Goal: Task Accomplishment & Management: Manage account settings

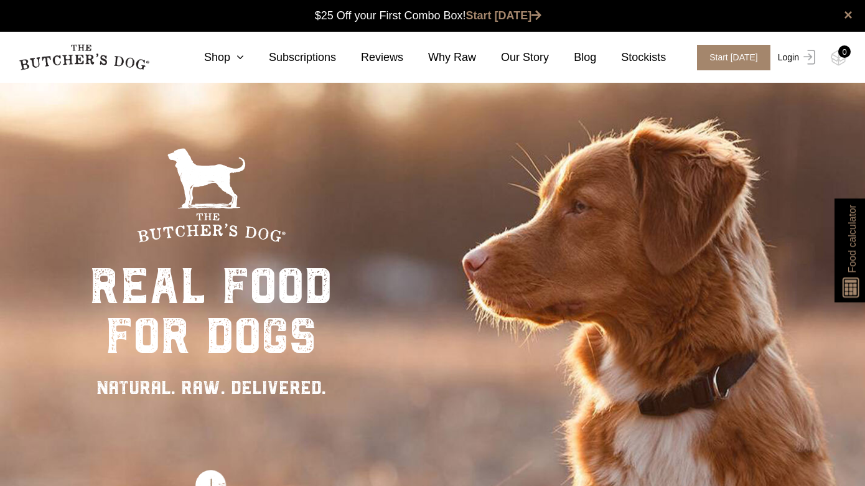
click at [796, 56] on link "Login" at bounding box center [794, 58] width 40 height 26
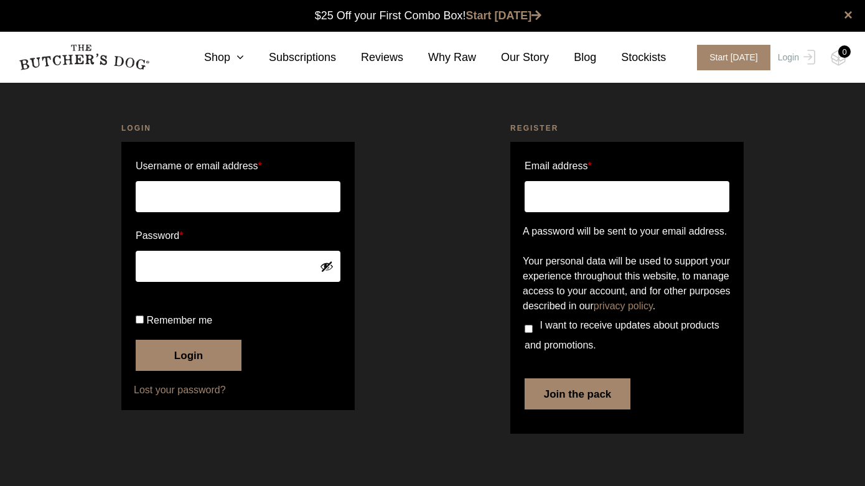
scroll to position [1, 0]
click at [197, 194] on input "Username or email address *" at bounding box center [238, 196] width 205 height 31
type input "sandy@connectpropertysolutions.com.au"
click at [188, 371] on button "Login" at bounding box center [189, 355] width 106 height 31
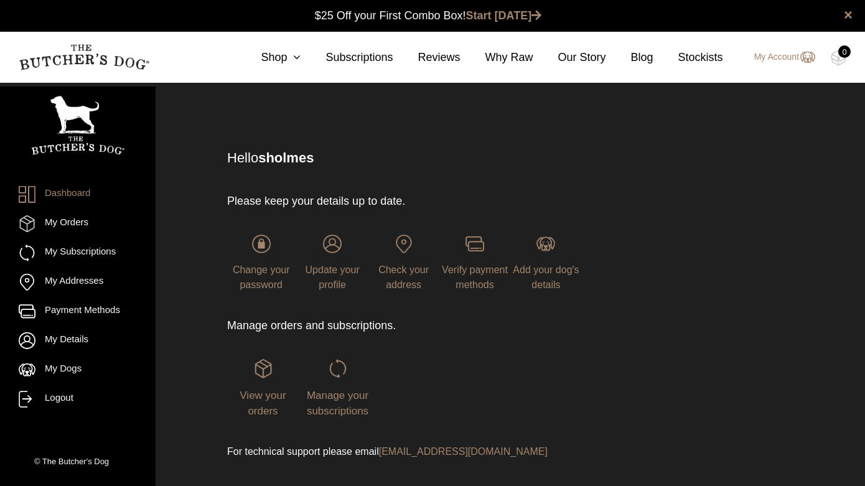
scroll to position [1, 0]
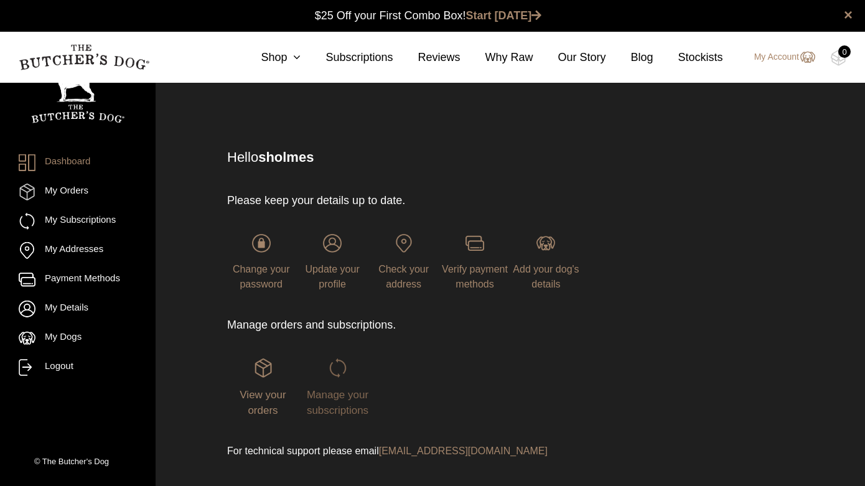
click at [340, 364] on img at bounding box center [337, 367] width 19 height 19
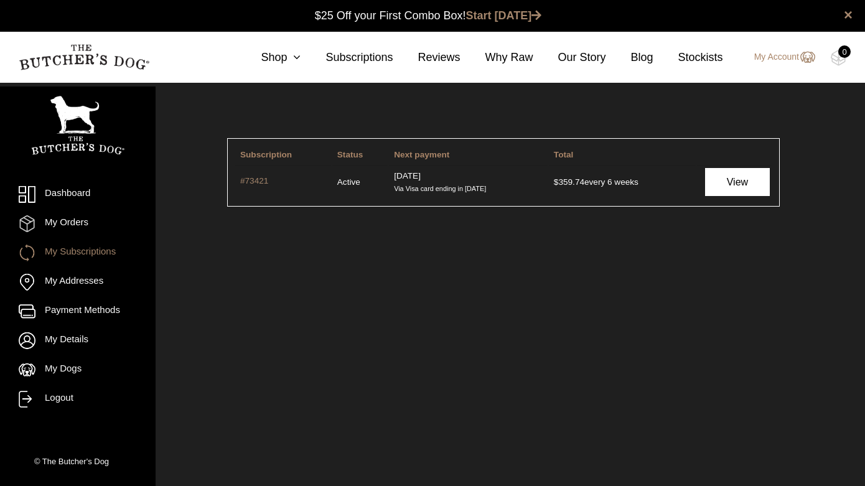
click at [739, 181] on link "View" at bounding box center [737, 182] width 65 height 28
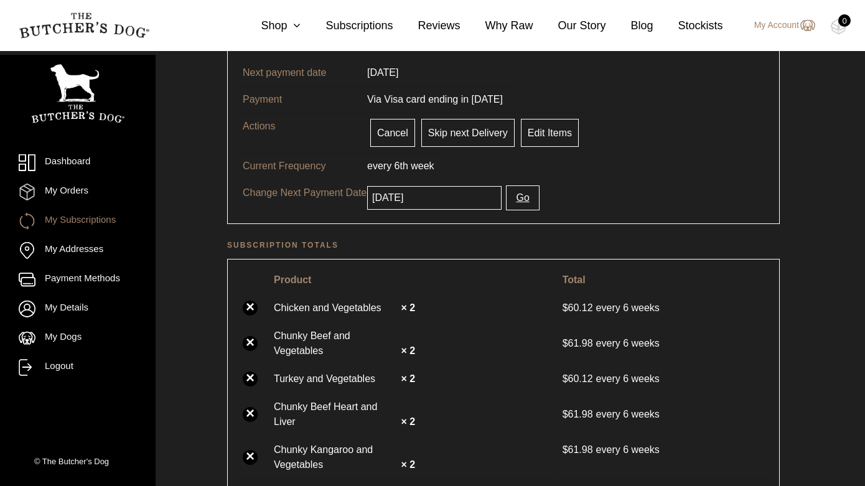
scroll to position [200, 0]
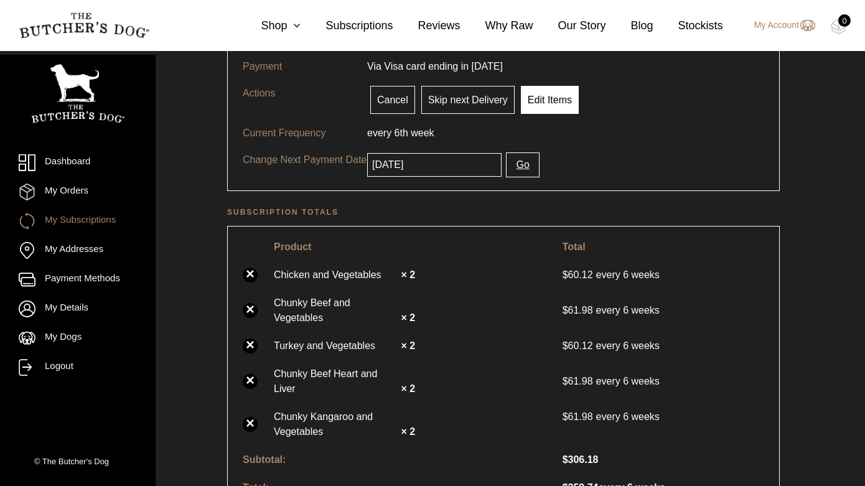
click at [559, 106] on link "Edit Items" at bounding box center [550, 100] width 58 height 28
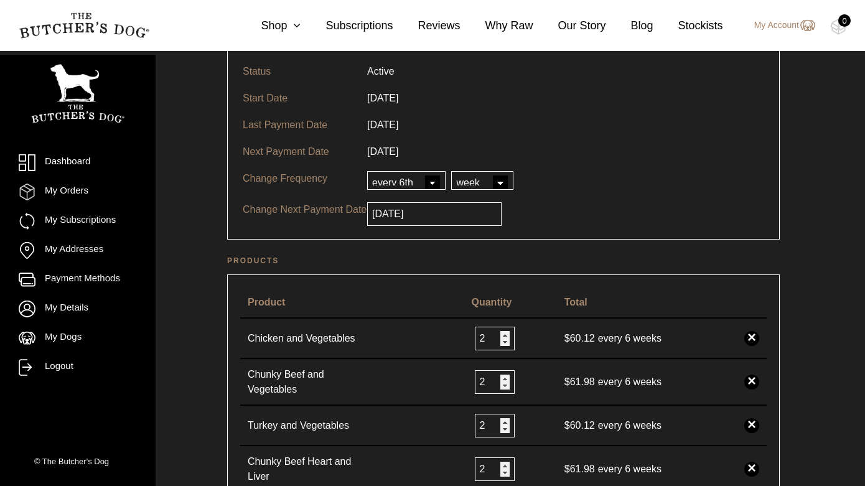
scroll to position [90, 0]
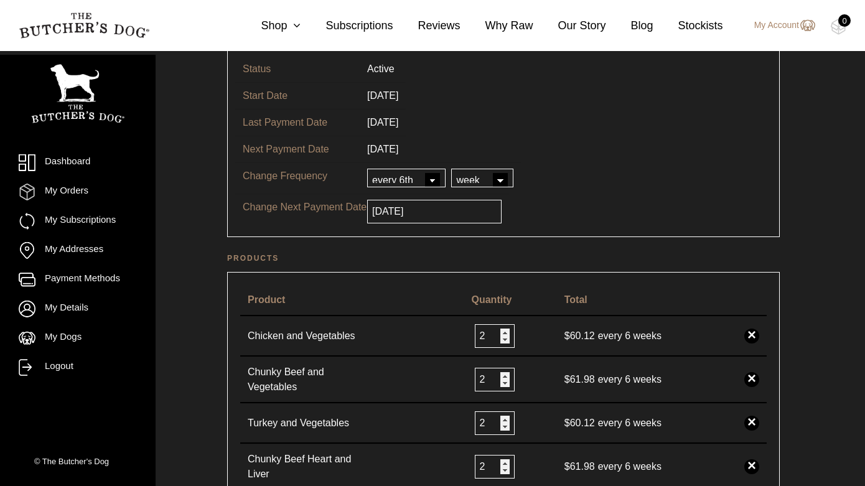
type input "1"
click at [502, 338] on input "1" at bounding box center [495, 336] width 40 height 24
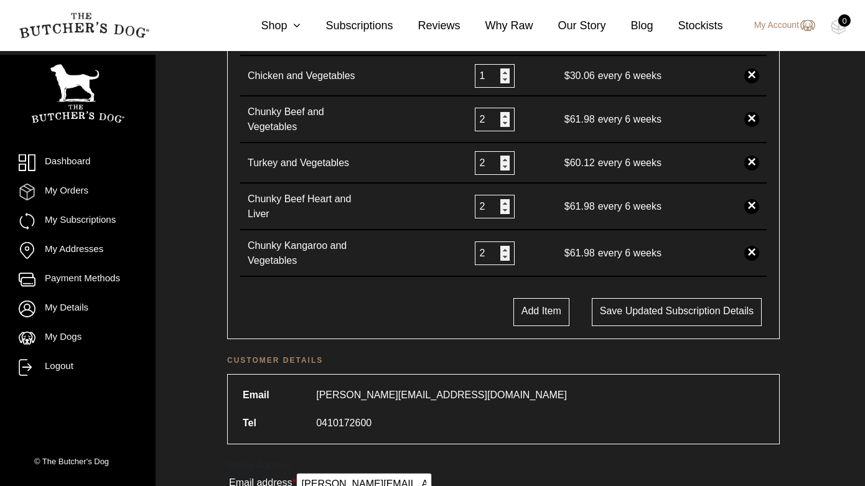
scroll to position [358, 0]
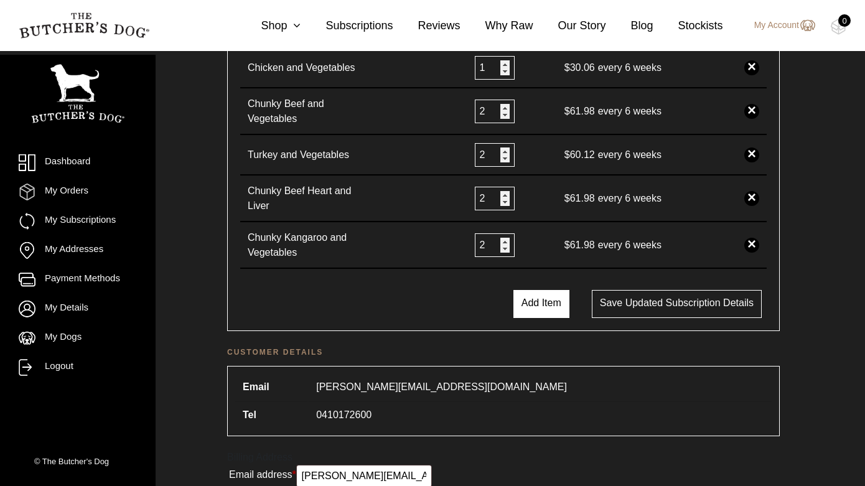
click at [539, 309] on button "Add Item" at bounding box center [541, 304] width 56 height 28
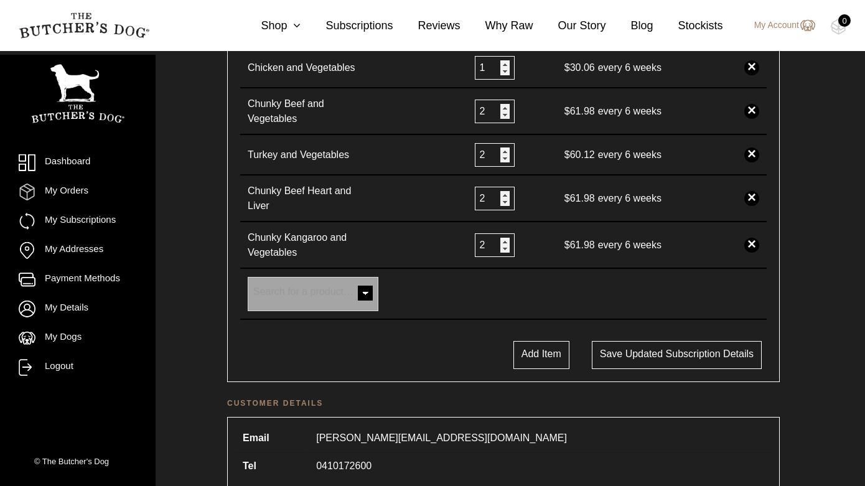
click at [360, 292] on span at bounding box center [365, 294] width 25 height 25
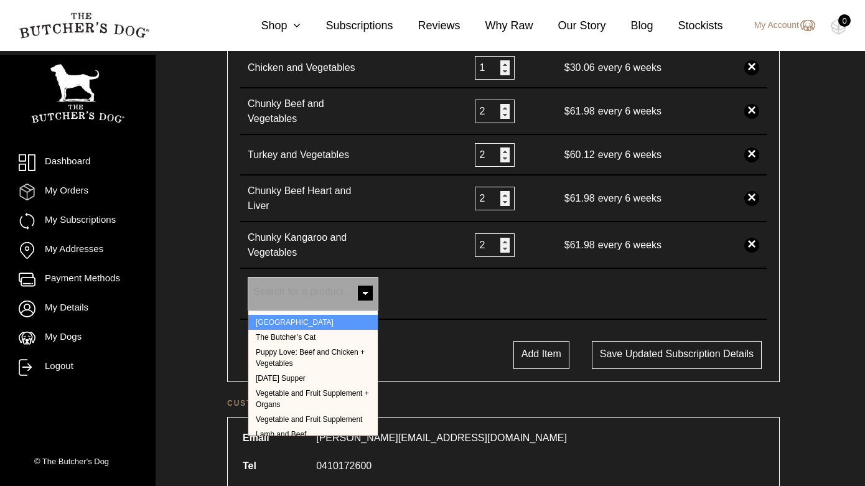
scroll to position [192, 0]
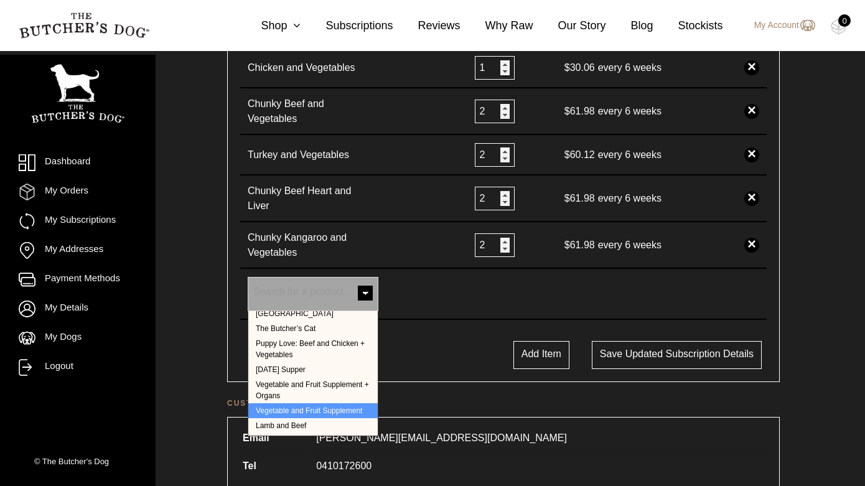
select select "252"
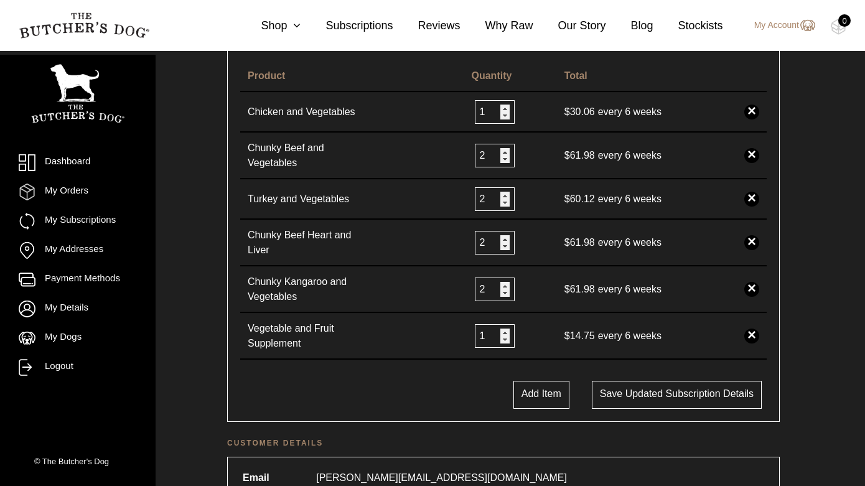
scroll to position [312, 0]
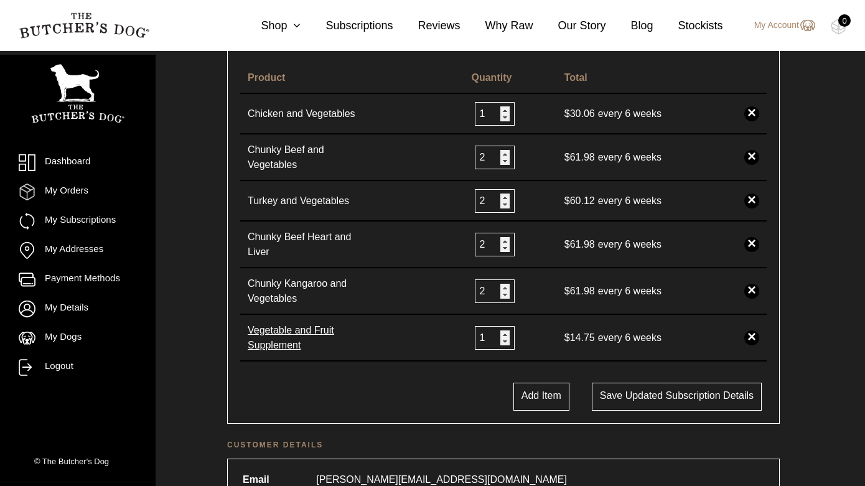
click at [288, 333] on link "Vegetable and Fruit Supplement" at bounding box center [310, 338] width 124 height 30
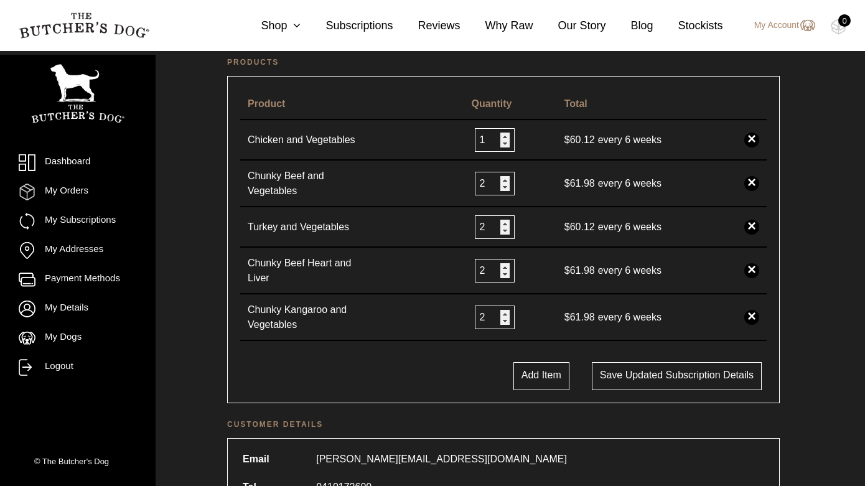
scroll to position [285, 0]
click at [537, 378] on button "Add Item" at bounding box center [541, 377] width 56 height 28
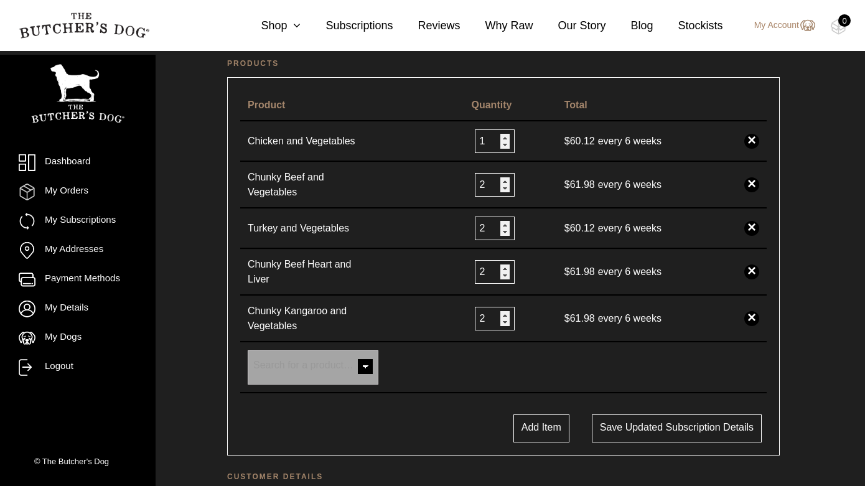
click at [367, 366] on span at bounding box center [365, 367] width 25 height 25
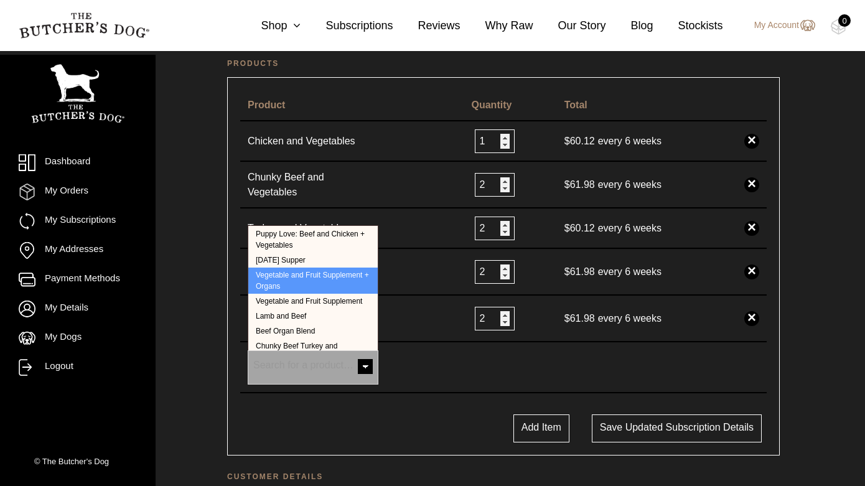
scroll to position [225, 0]
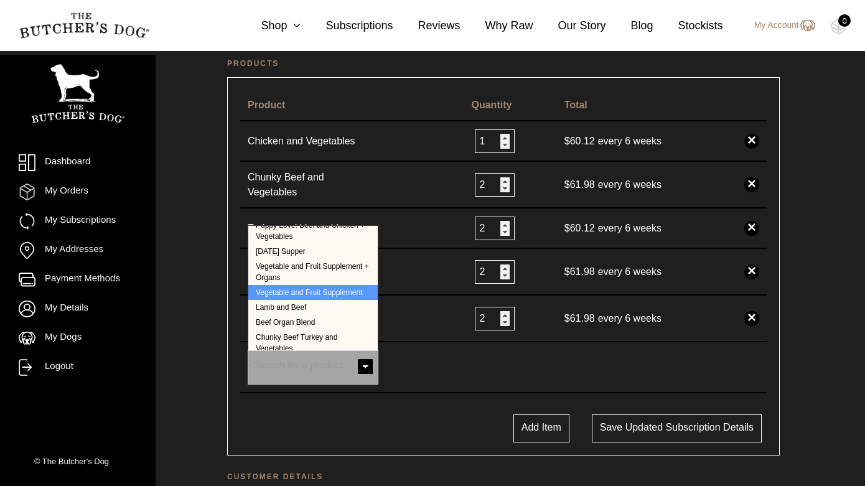
select select "252"
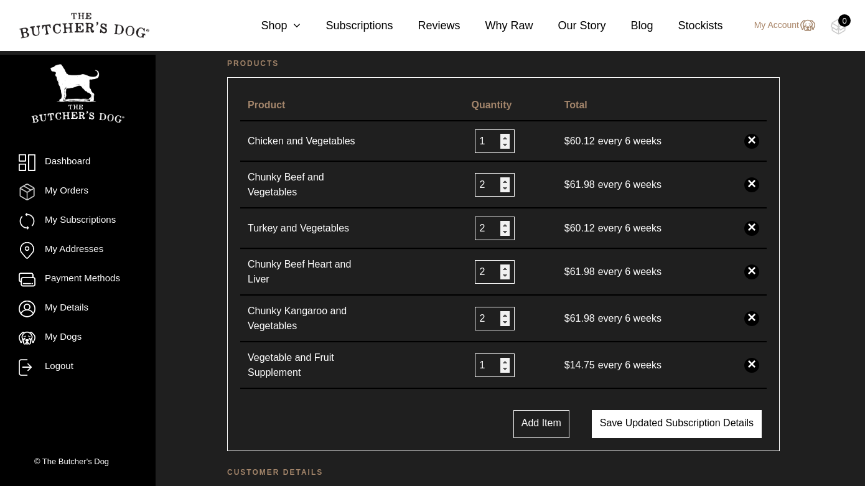
click at [638, 425] on button "Save updated subscription details" at bounding box center [677, 424] width 170 height 28
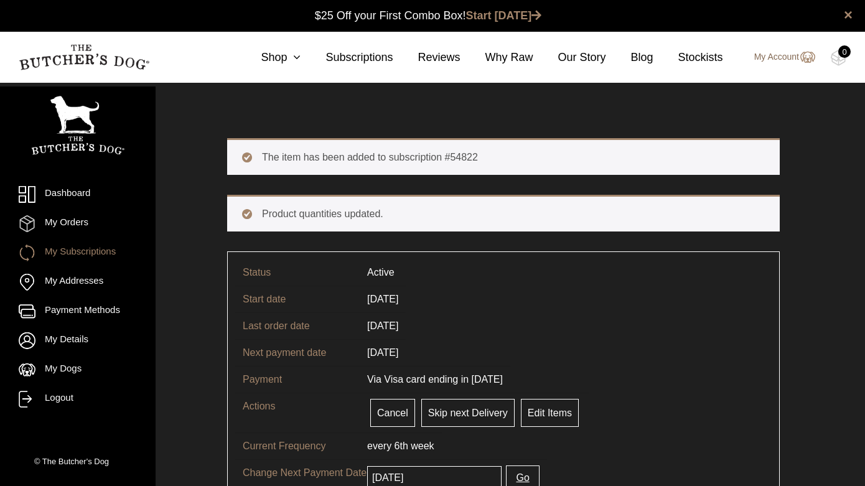
click at [776, 60] on link "My Account" at bounding box center [777, 57] width 73 height 15
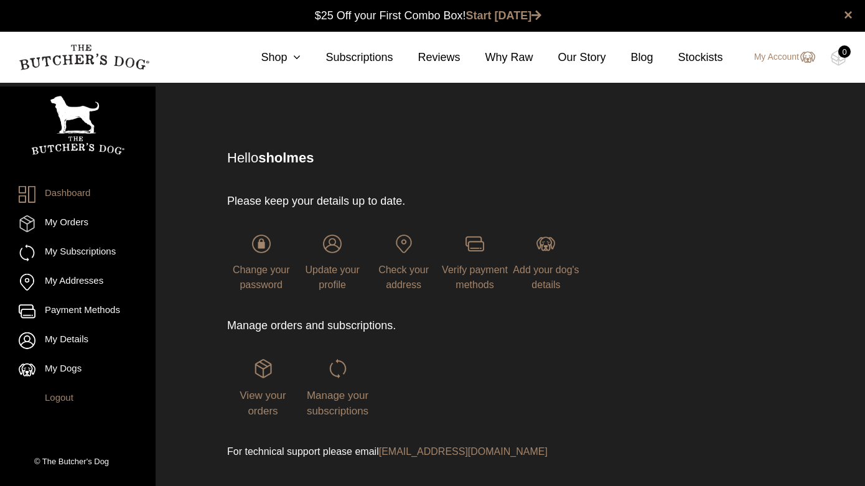
scroll to position [1, 0]
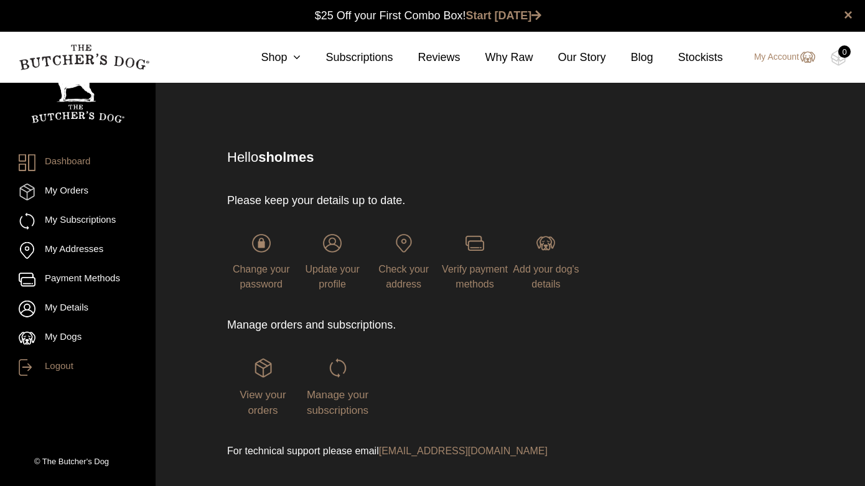
click at [65, 366] on link "Logout" at bounding box center [78, 367] width 118 height 17
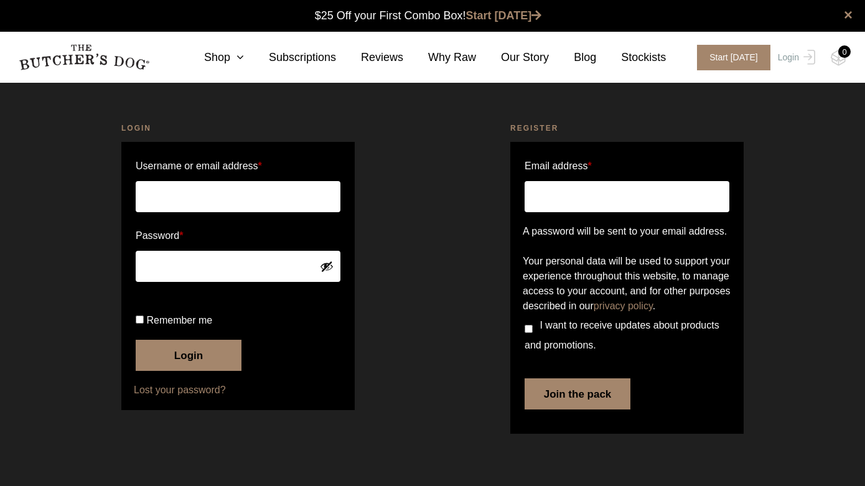
scroll to position [1, 0]
